Goal: Navigation & Orientation: Go to known website

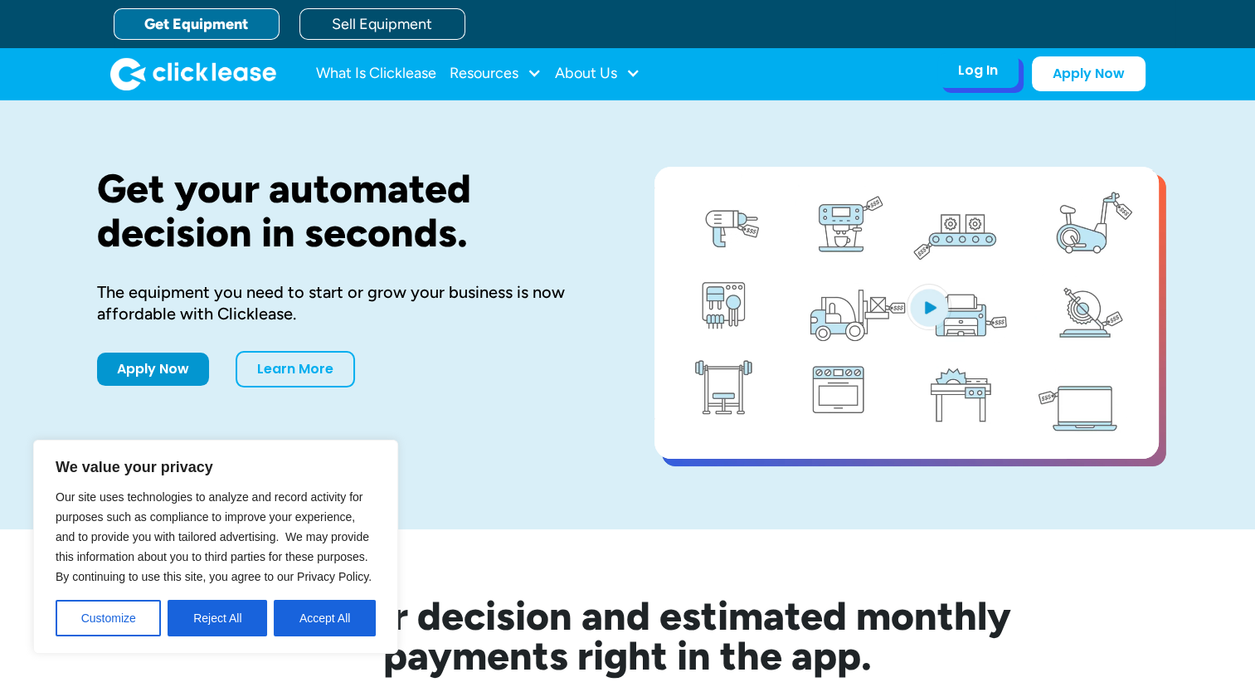
click at [965, 66] on div "Log In" at bounding box center [978, 70] width 40 height 17
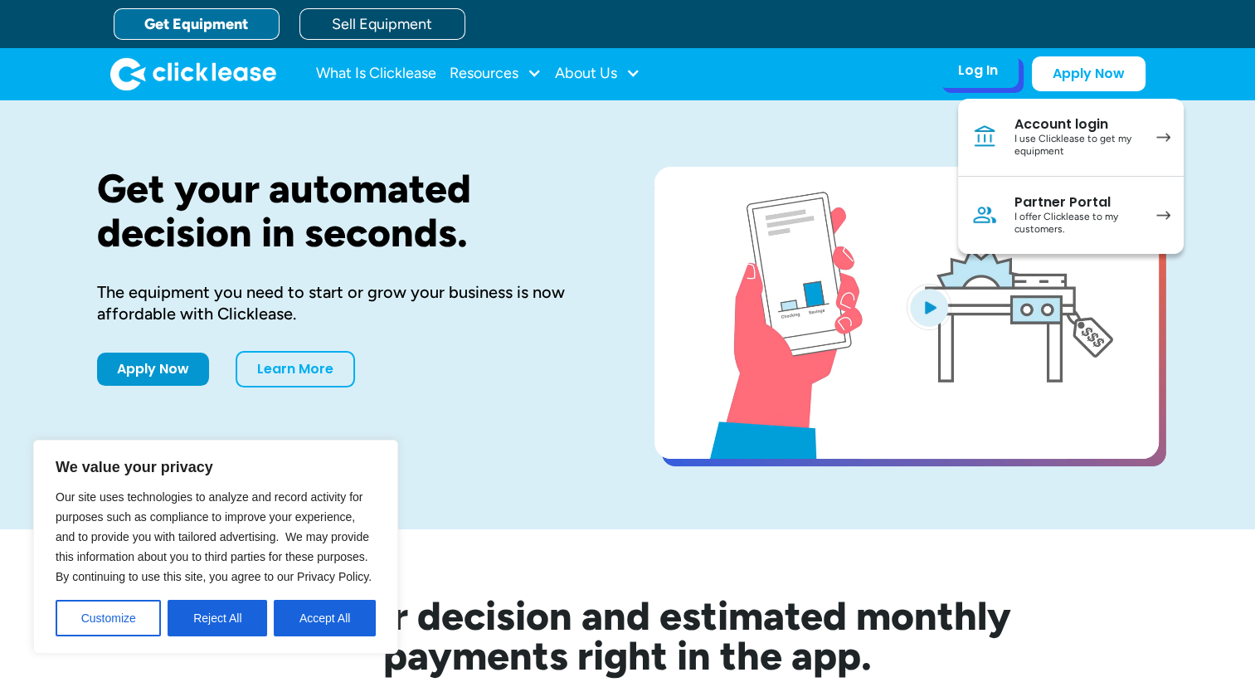
click at [1051, 215] on div "I offer Clicklease to my customers." at bounding box center [1076, 224] width 125 height 26
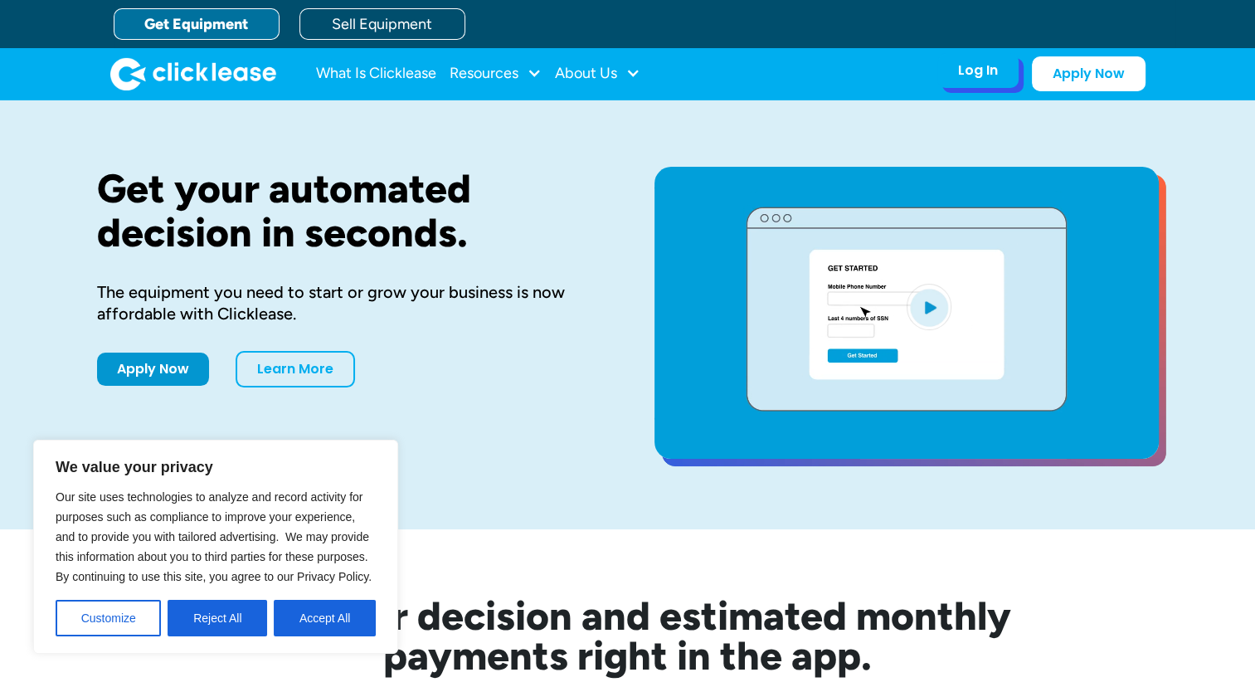
click at [963, 55] on div "Log In Account login I use Clicklease to get my equipment Partner Portal I offe…" at bounding box center [977, 70] width 81 height 35
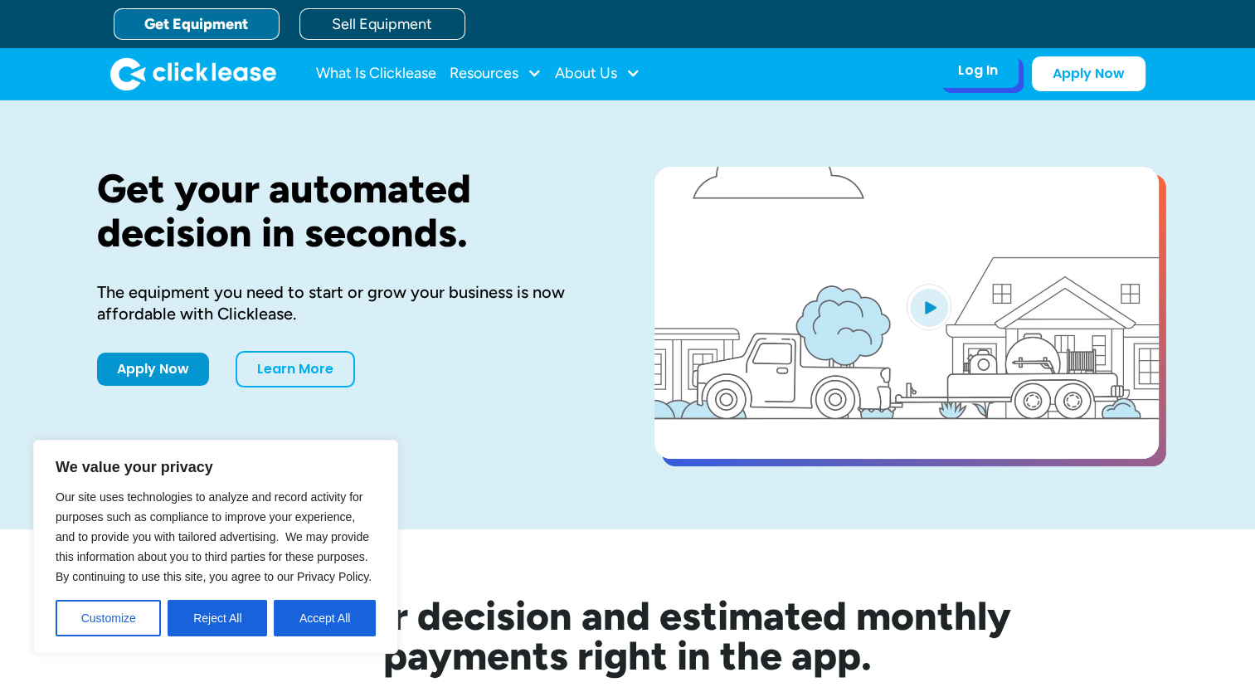
click at [960, 80] on div "Log In Account login I use Clicklease to get my equipment Partner Portal I offe…" at bounding box center [977, 70] width 81 height 35
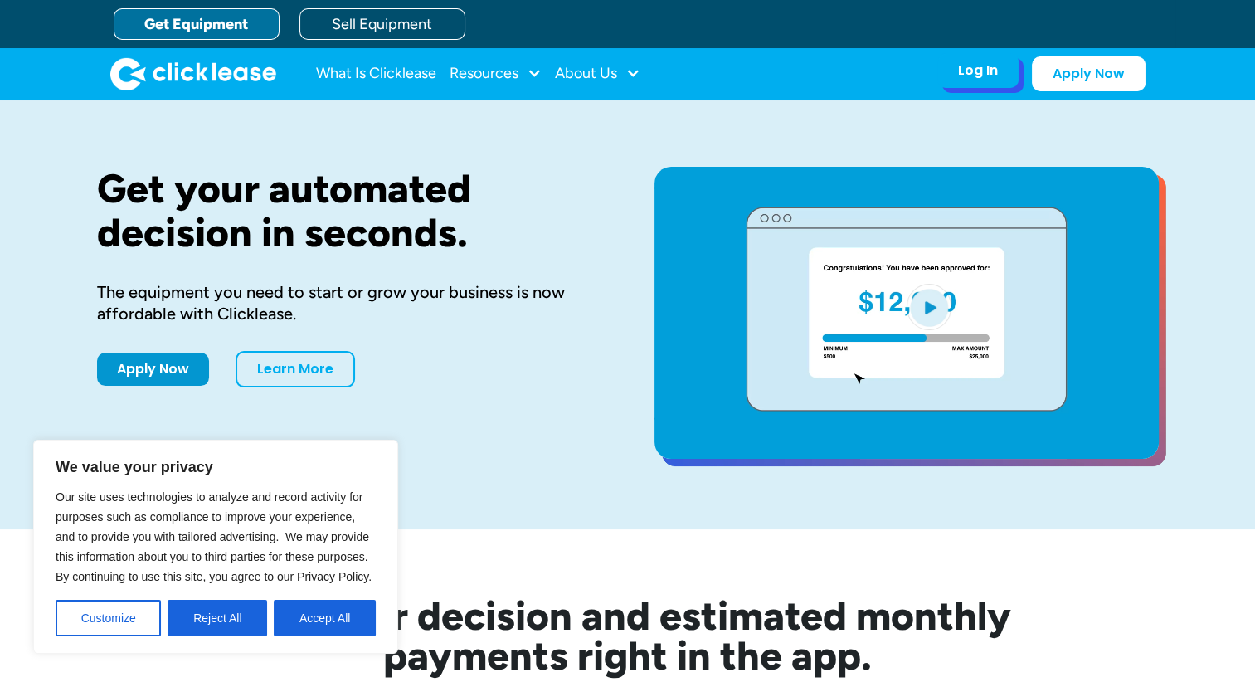
click at [965, 76] on div "Log In" at bounding box center [978, 70] width 40 height 17
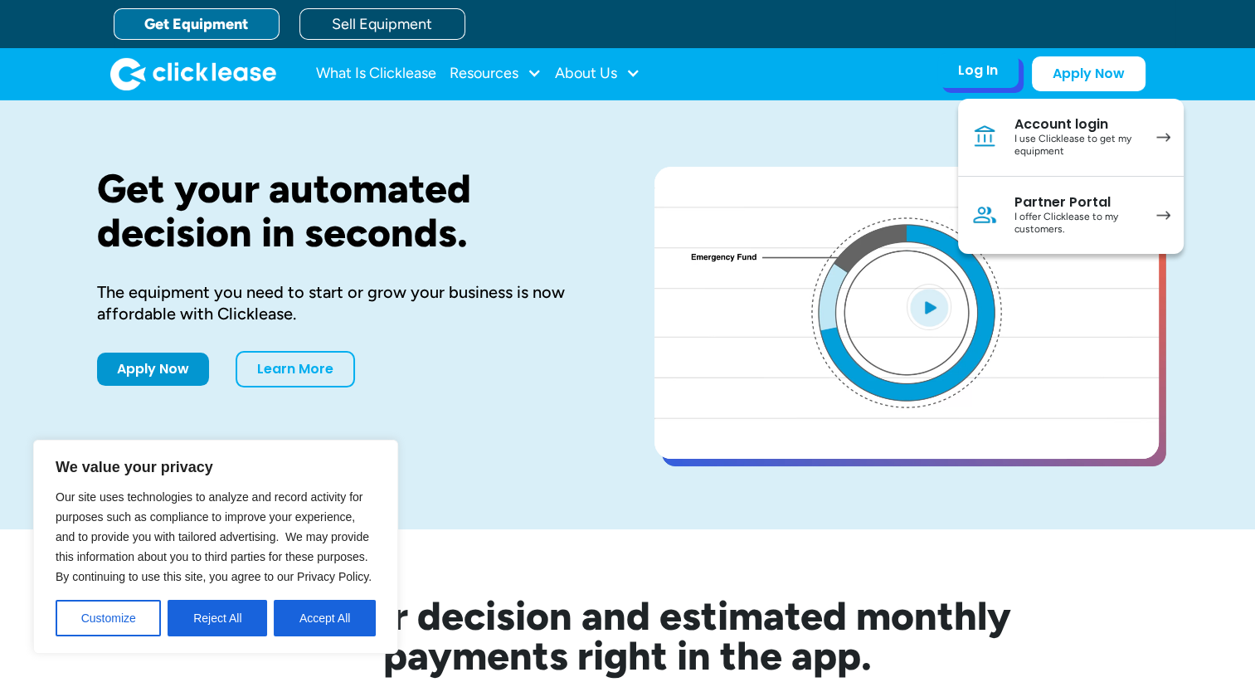
click at [1044, 216] on div "I offer Clicklease to my customers." at bounding box center [1076, 224] width 125 height 26
